Goal: Task Accomplishment & Management: Manage account settings

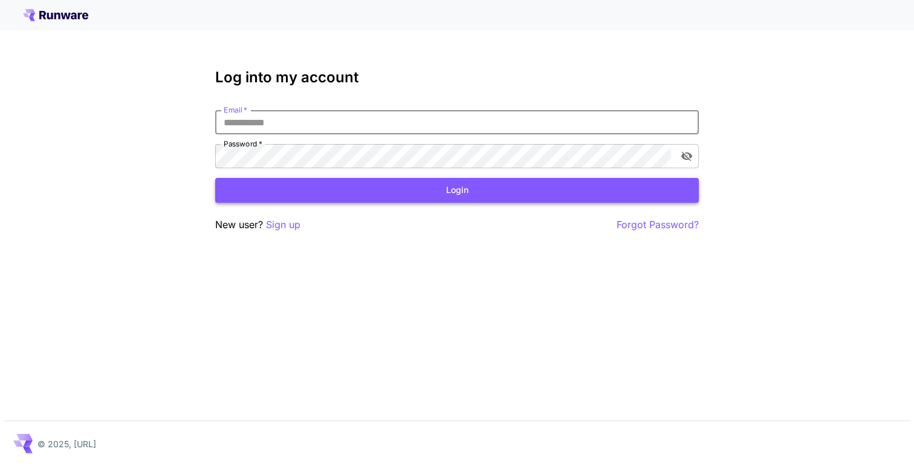
type input "**********"
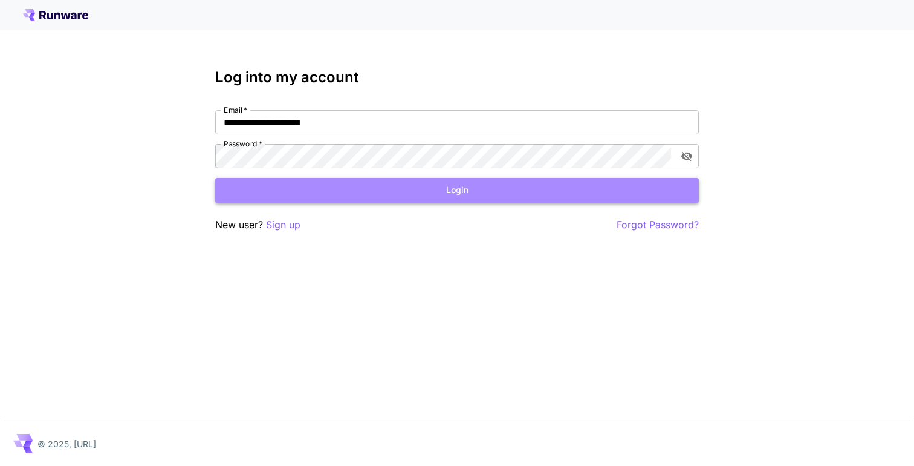
click at [303, 186] on button "Login" at bounding box center [457, 190] width 484 height 25
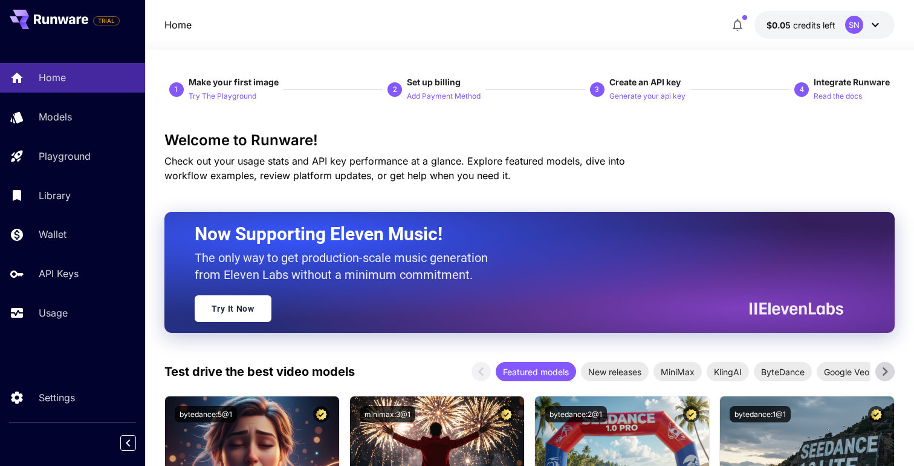
click at [733, 26] on icon "button" at bounding box center [737, 25] width 15 height 15
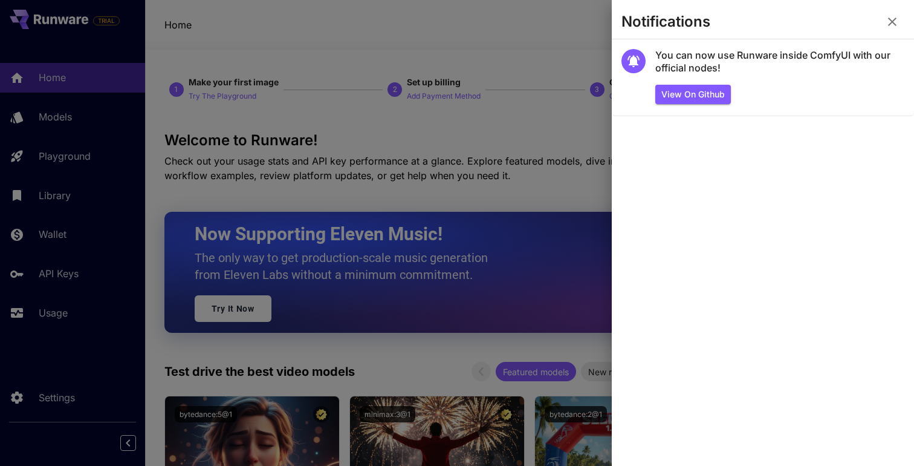
click at [465, 43] on div at bounding box center [457, 233] width 914 height 466
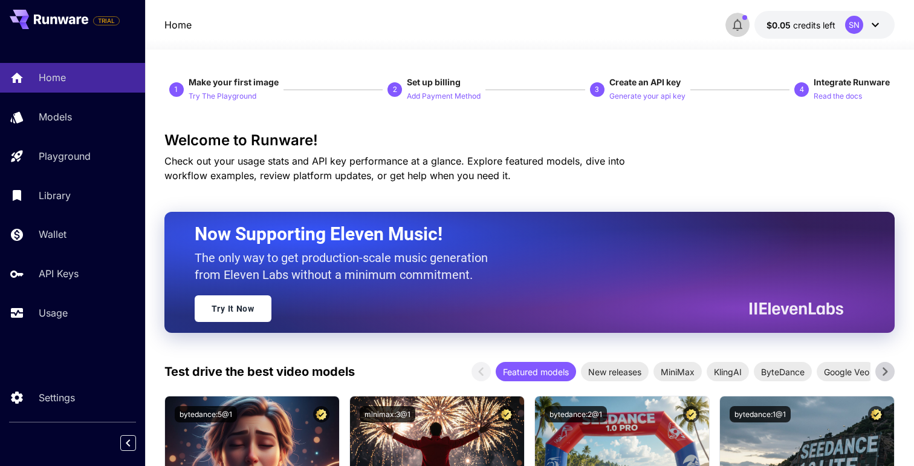
click at [741, 33] on button "button" at bounding box center [738, 25] width 24 height 24
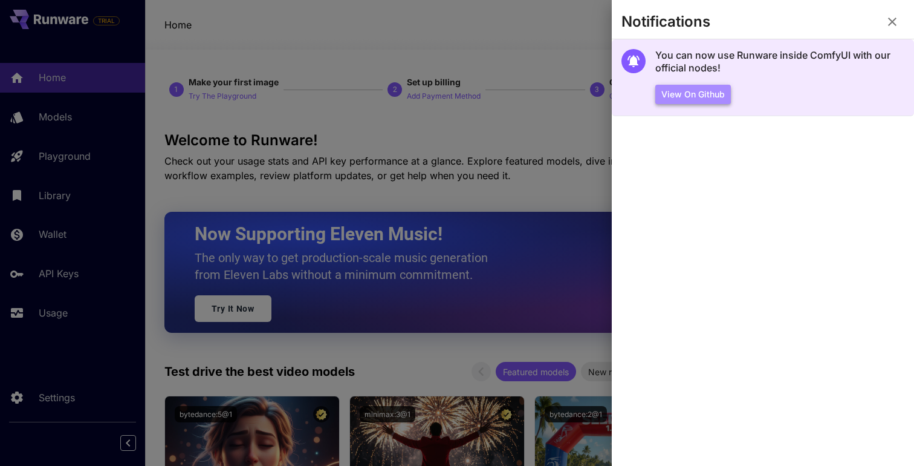
click at [702, 86] on button "View on Github" at bounding box center [693, 95] width 76 height 20
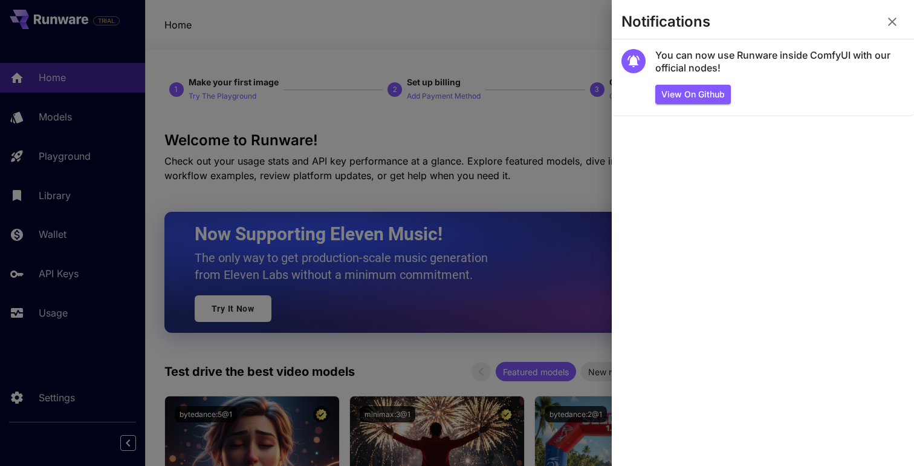
click at [510, 104] on div at bounding box center [457, 233] width 914 height 466
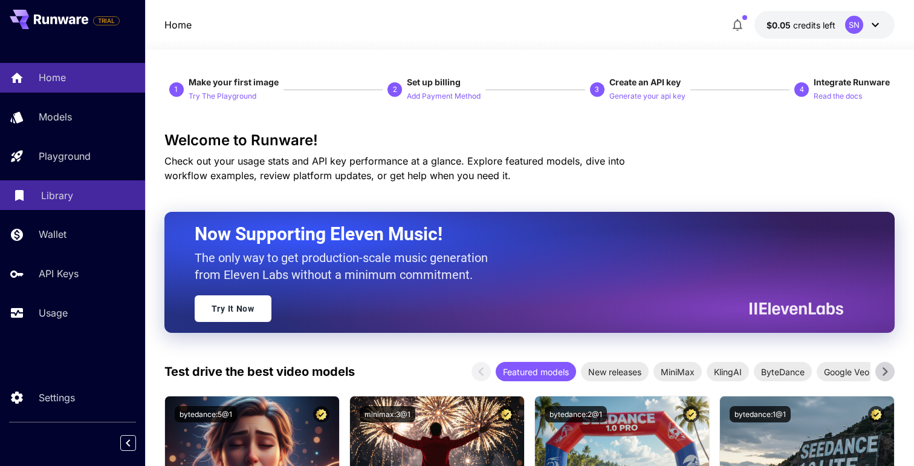
click at [57, 184] on link "Library" at bounding box center [72, 195] width 145 height 30
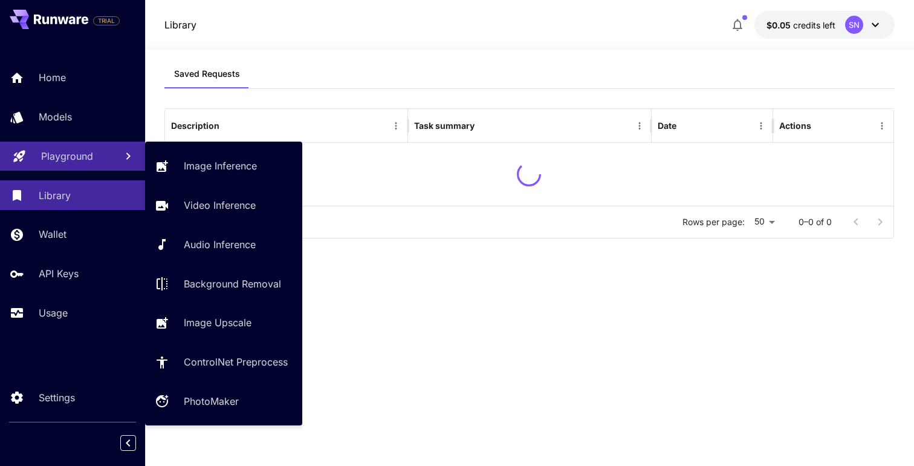
click at [51, 161] on p "Playground" at bounding box center [67, 156] width 52 height 15
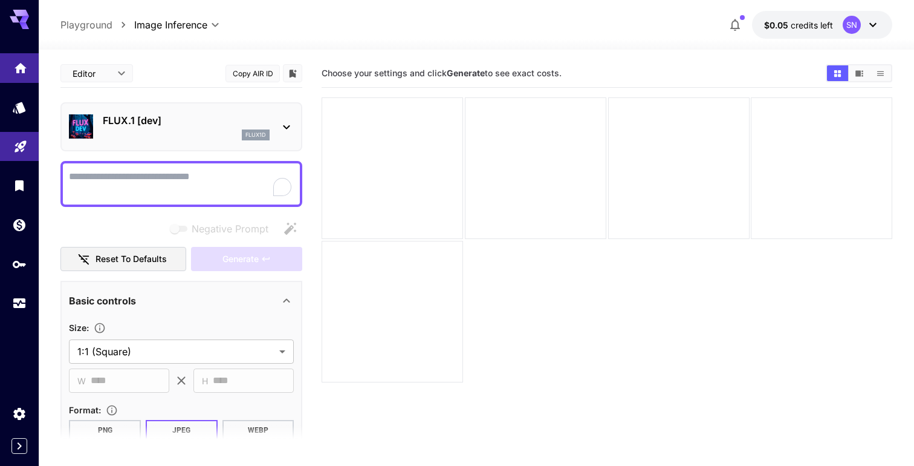
click at [15, 81] on link at bounding box center [19, 68] width 39 height 30
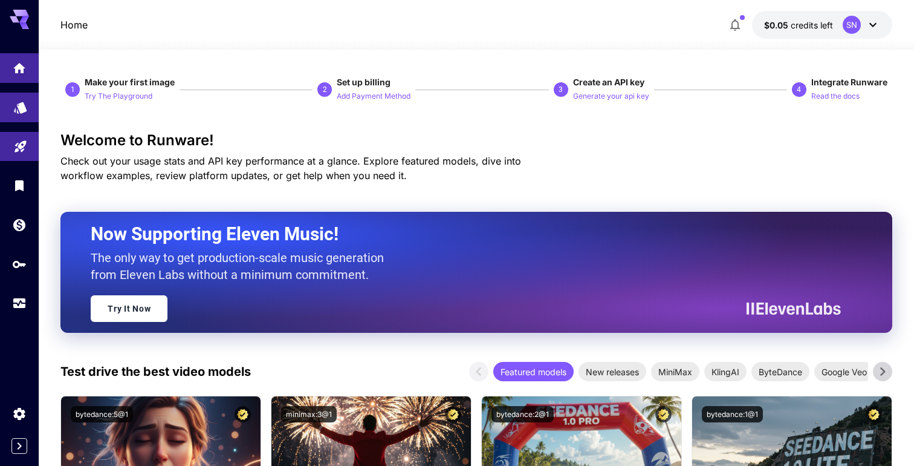
click at [18, 104] on icon "Models" at bounding box center [20, 103] width 13 height 11
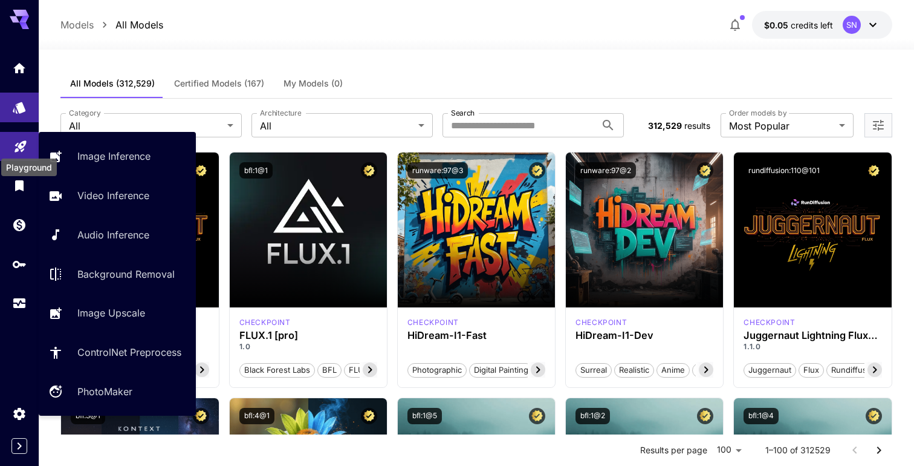
click at [23, 146] on icon "Playground" at bounding box center [20, 142] width 15 height 15
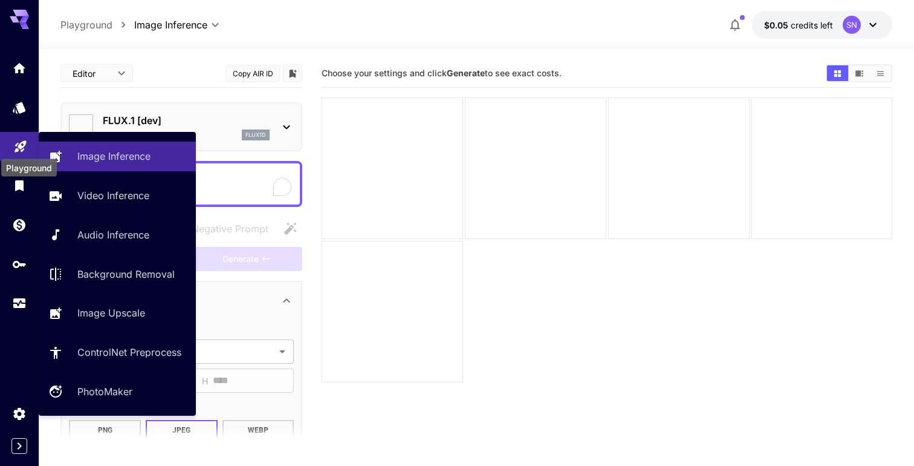
type input "**********"
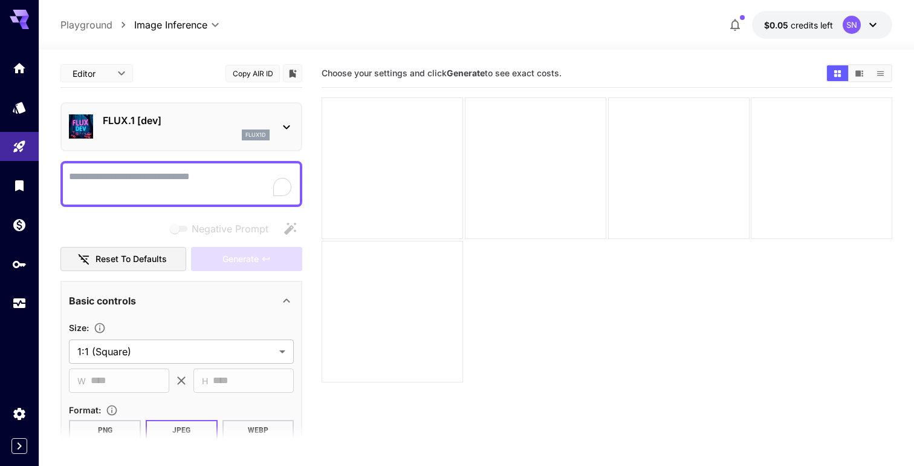
click at [180, 120] on p "FLUX.1 [dev]" at bounding box center [186, 120] width 167 height 15
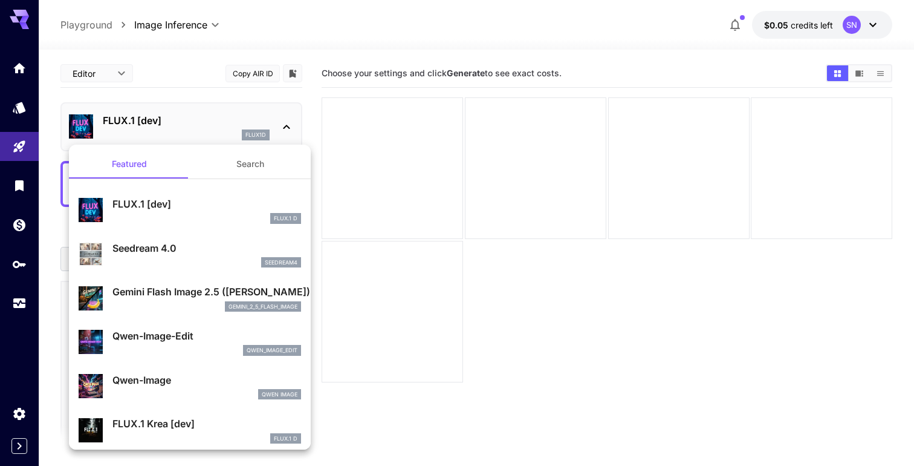
click at [26, 414] on div at bounding box center [457, 233] width 914 height 466
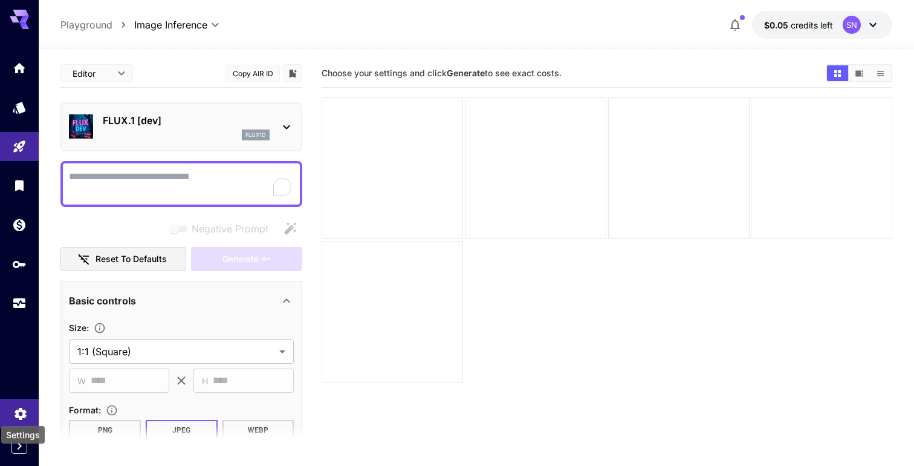
click at [22, 412] on icon "Settings" at bounding box center [20, 410] width 11 height 12
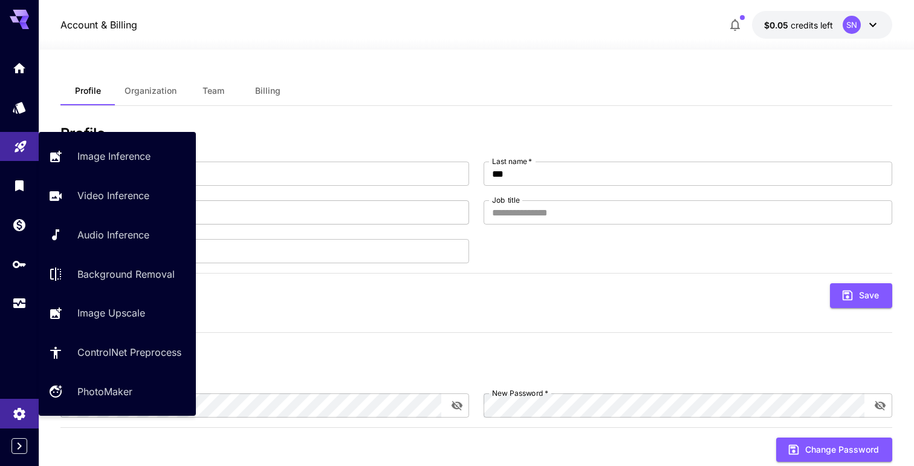
click at [21, 133] on link at bounding box center [19, 147] width 39 height 30
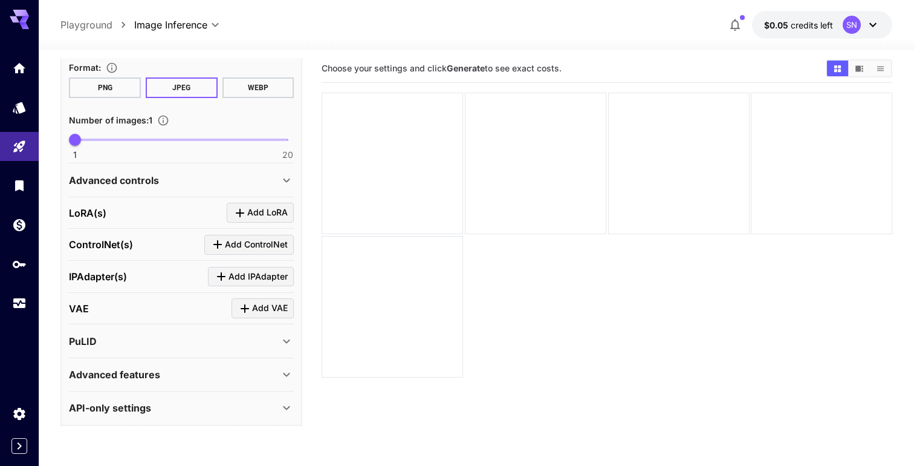
scroll to position [19, 0]
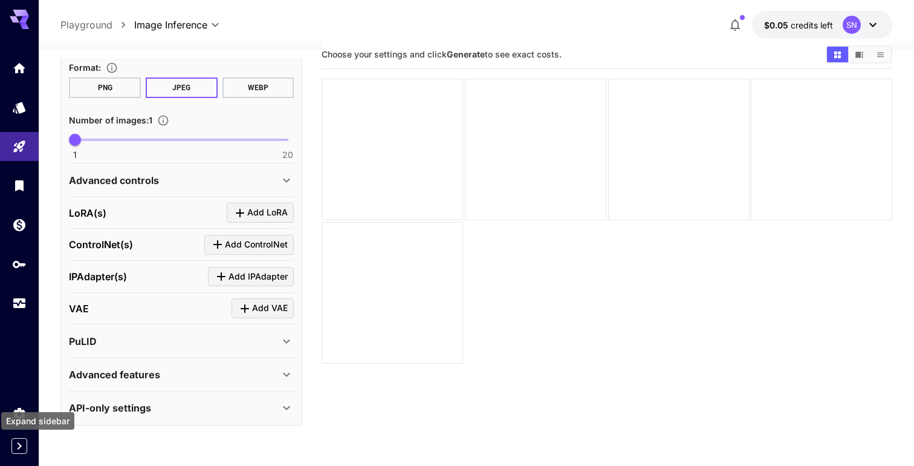
click at [16, 444] on icon "Expand sidebar" at bounding box center [19, 445] width 15 height 15
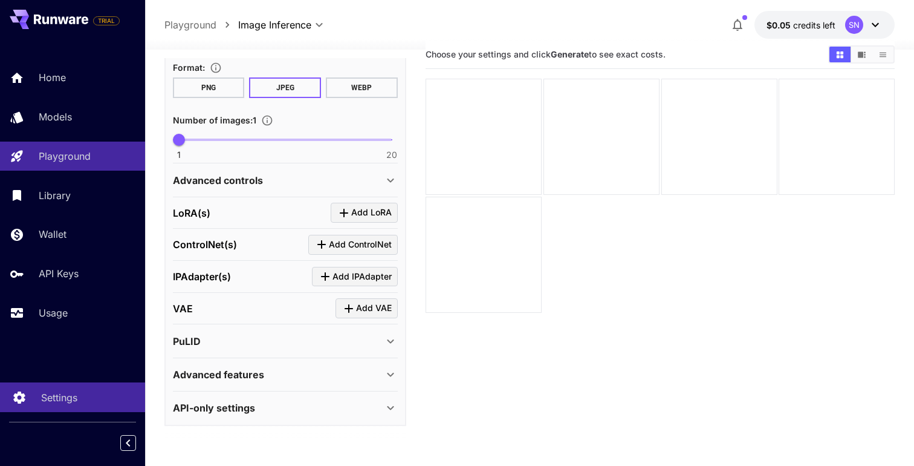
click at [33, 394] on link "Settings" at bounding box center [72, 397] width 145 height 30
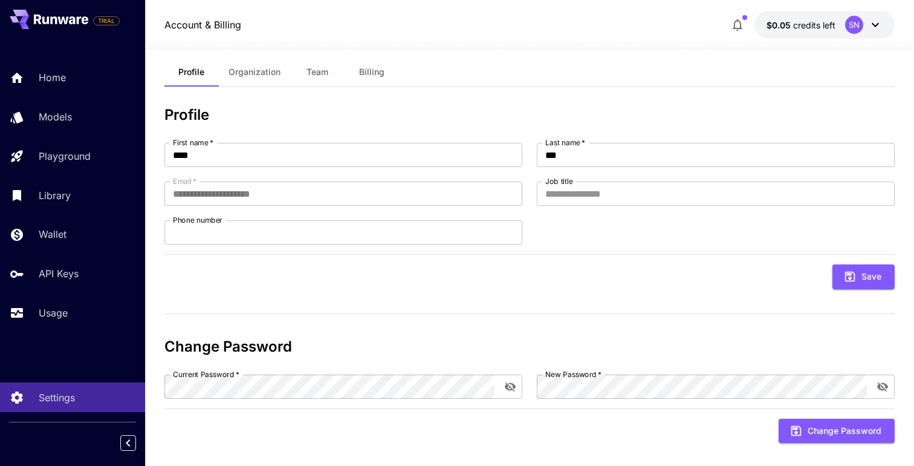
click at [375, 73] on span "Billing" at bounding box center [371, 72] width 25 height 11
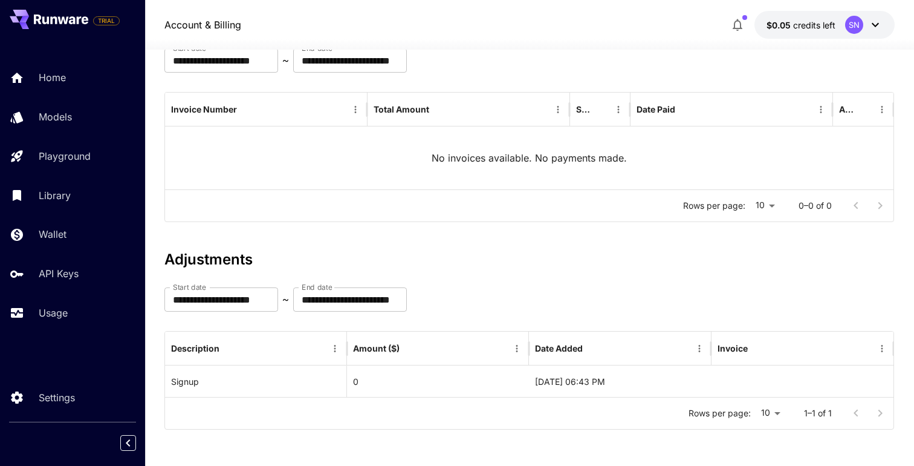
scroll to position [113, 0]
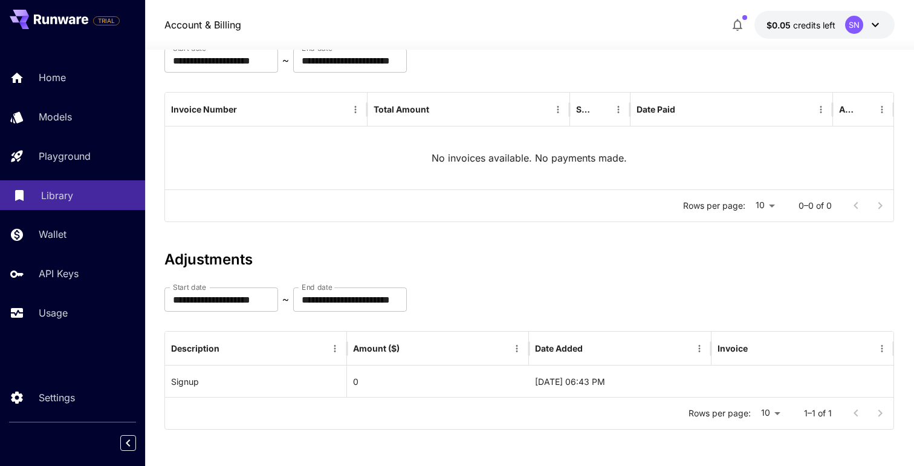
click at [74, 208] on link "Library" at bounding box center [72, 195] width 145 height 30
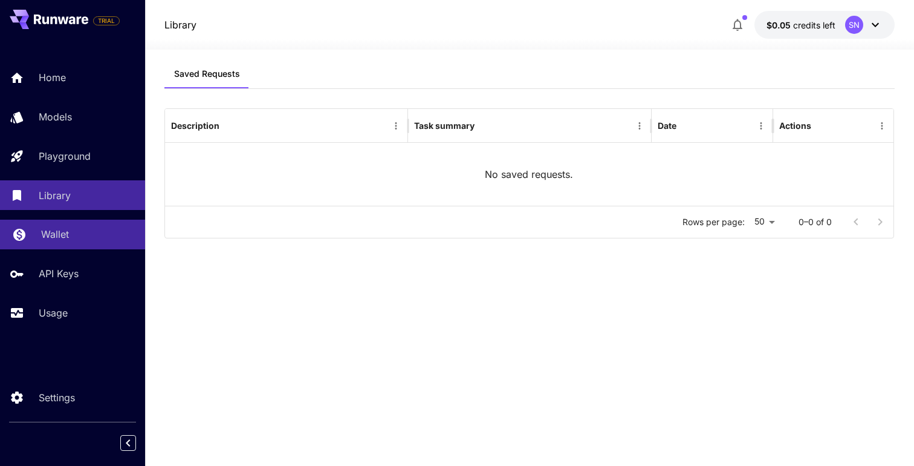
click at [74, 230] on div "Wallet" at bounding box center [88, 234] width 94 height 15
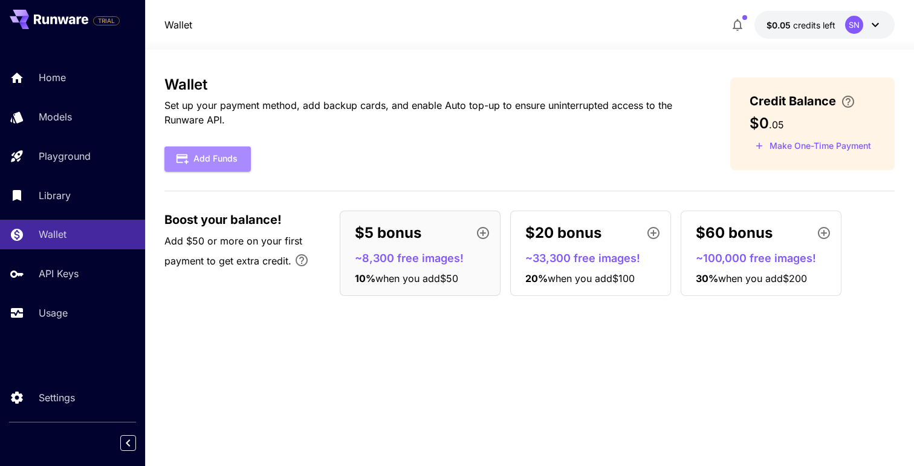
drag, startPoint x: 226, startPoint y: 161, endPoint x: 161, endPoint y: 174, distance: 65.8
click at [161, 174] on section "Wallet Set up your payment method, add backup cards, and enable Auto top-up to …" at bounding box center [529, 258] width 769 height 416
click at [410, 260] on p "~8,300 free images!" at bounding box center [425, 258] width 140 height 16
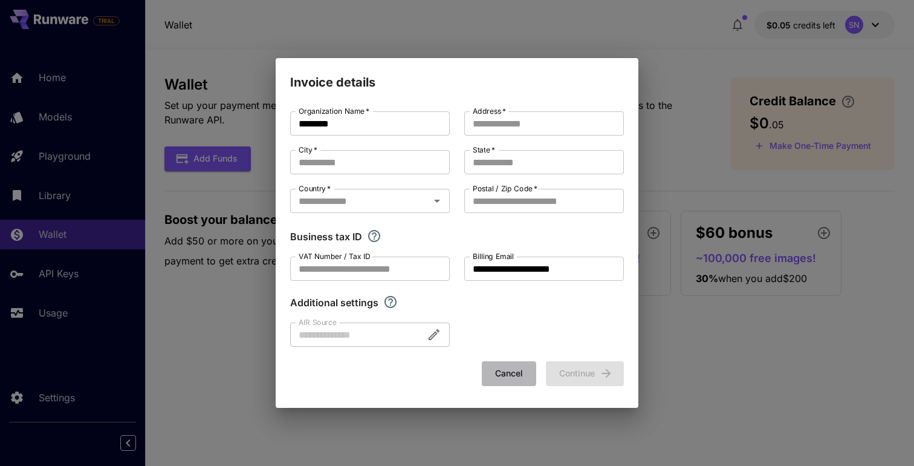
click at [516, 375] on button "Cancel" at bounding box center [509, 373] width 54 height 25
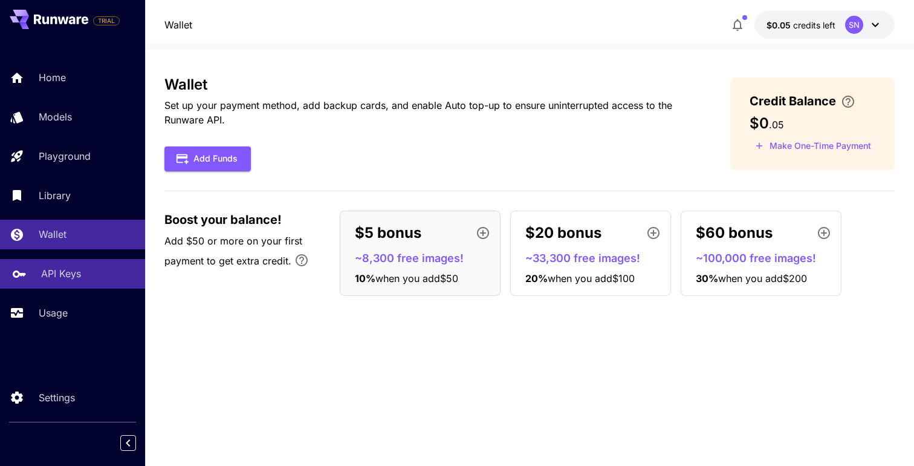
click at [80, 270] on div "API Keys" at bounding box center [88, 273] width 94 height 15
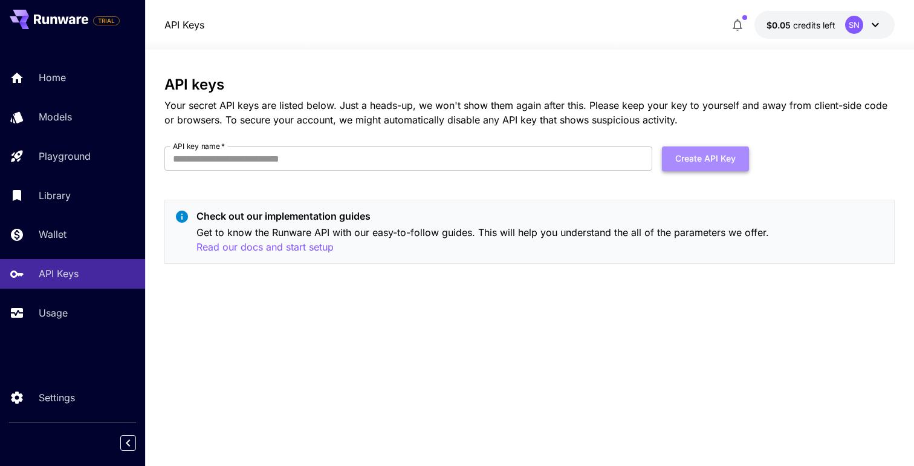
click at [701, 153] on button "Create API Key" at bounding box center [705, 158] width 87 height 25
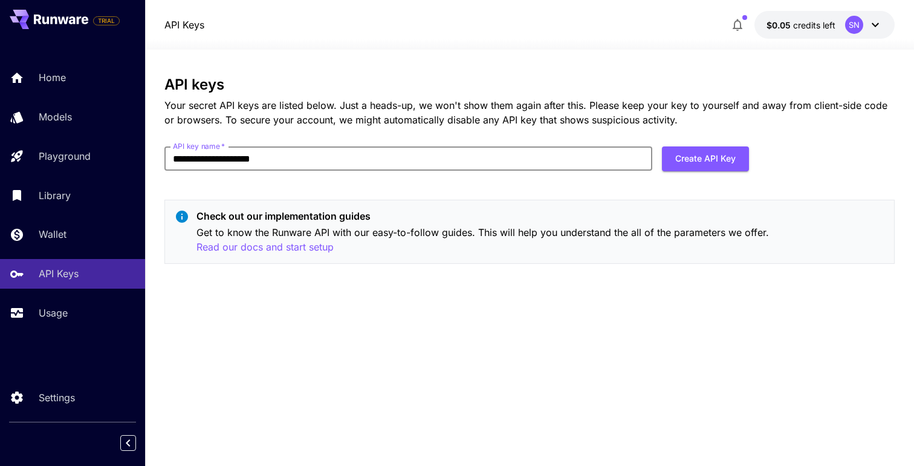
type input "**********"
click at [705, 140] on div "**********" at bounding box center [529, 174] width 730 height 197
click at [704, 152] on button "Create API Key" at bounding box center [705, 158] width 87 height 25
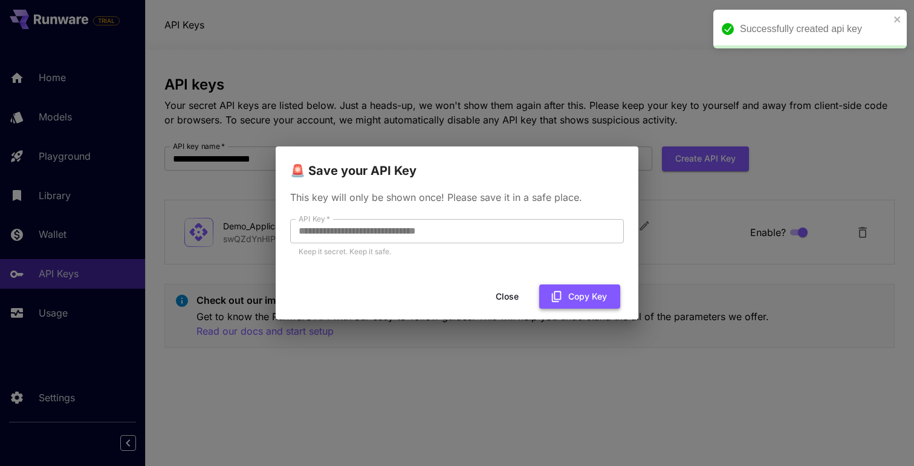
click at [584, 300] on button "Copy Key" at bounding box center [579, 296] width 81 height 25
click at [511, 299] on button "Close" at bounding box center [517, 296] width 54 height 25
